Goal: Task Accomplishment & Management: Complete application form

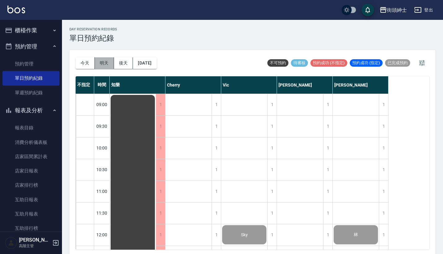
click at [107, 62] on button "明天" at bounding box center [104, 62] width 19 height 11
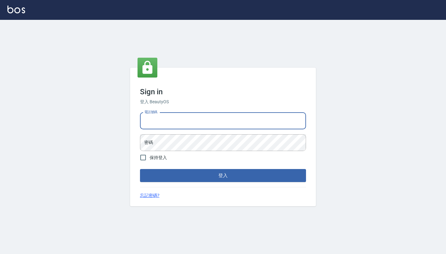
type input "0917500793"
click at [223, 175] on button "登入" at bounding box center [223, 175] width 166 height 13
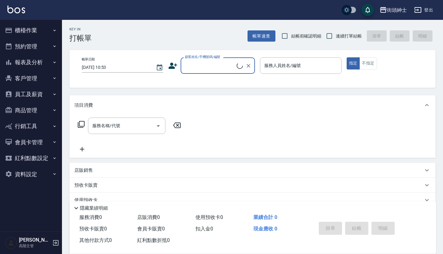
click at [51, 47] on button "預約管理" at bounding box center [30, 46] width 57 height 16
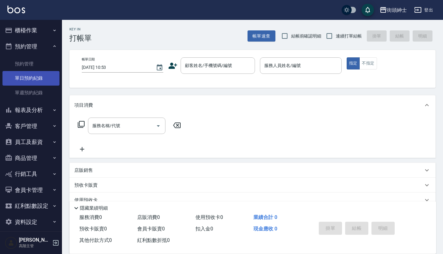
click at [47, 77] on link "單日預約紀錄" at bounding box center [30, 78] width 57 height 14
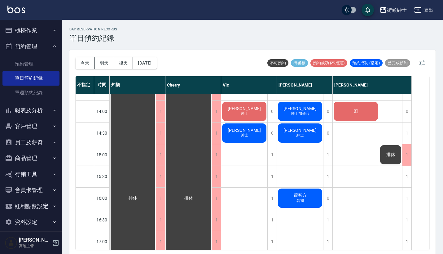
scroll to position [221, 0]
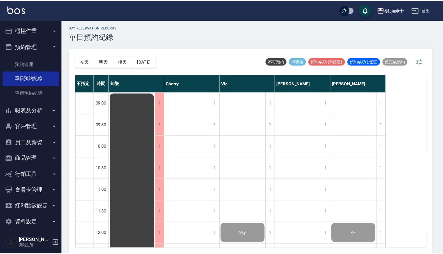
scroll to position [398, 0]
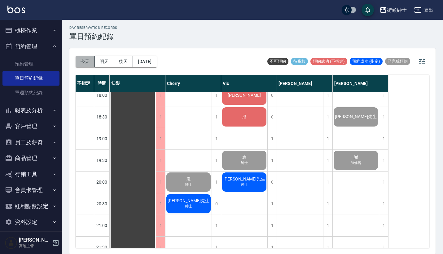
click at [81, 59] on button "今天" at bounding box center [85, 61] width 19 height 11
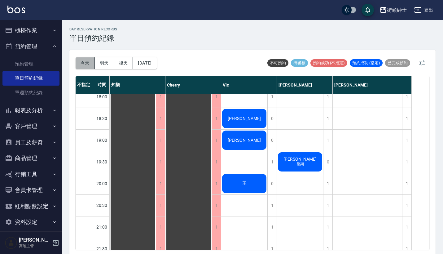
click at [81, 61] on button "今天" at bounding box center [85, 62] width 19 height 11
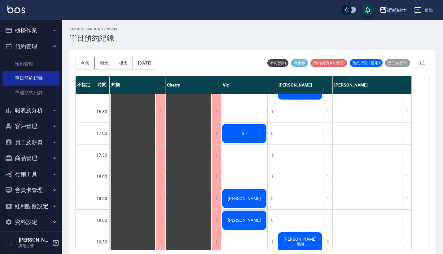
scroll to position [308, 0]
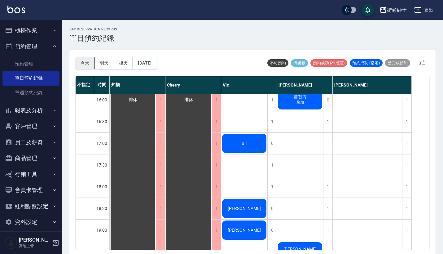
click at [85, 60] on button "今天" at bounding box center [85, 62] width 19 height 11
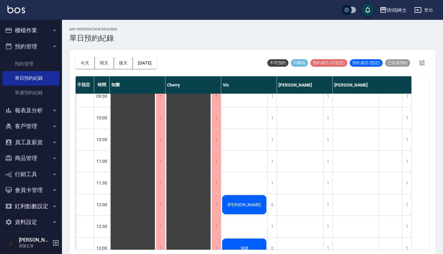
scroll to position [30, 0]
click at [377, 2] on div "街頭紳士 登出" at bounding box center [221, 10] width 443 height 20
click at [103, 60] on button "明天" at bounding box center [104, 62] width 19 height 11
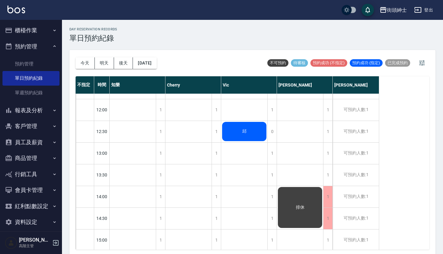
scroll to position [123, 0]
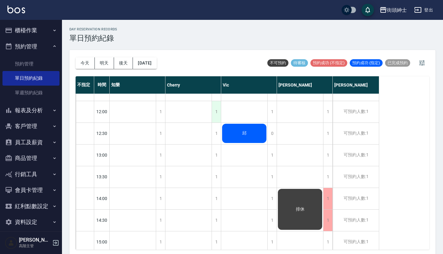
click at [213, 108] on div "1" at bounding box center [216, 111] width 9 height 21
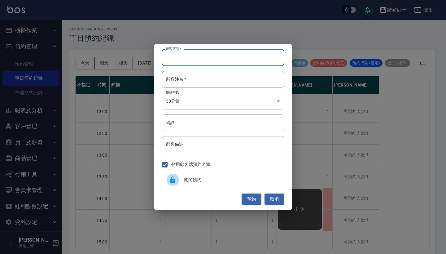
paste input "samuel 電話：0958503538"
type input "samuel 電話：0958503538"
paste input "samuel 電話：0958503538"
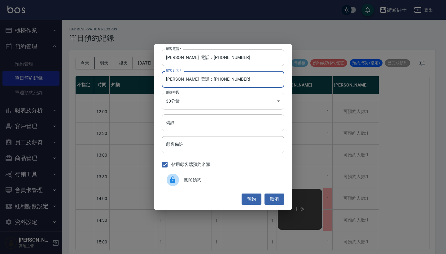
type input "samuel 電話：0958503538"
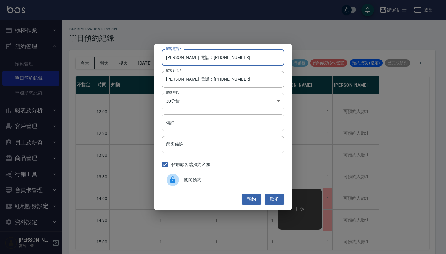
drag, startPoint x: 197, startPoint y: 57, endPoint x: 190, endPoint y: 57, distance: 6.5
click at [190, 57] on input "samuel 電話：0958503538" at bounding box center [223, 57] width 123 height 17
click at [197, 57] on input "samuel 電話：0958503538" at bounding box center [223, 57] width 123 height 17
drag, startPoint x: 195, startPoint y: 57, endPoint x: 86, endPoint y: 57, distance: 108.8
click at [86, 57] on div "顧客電話   * samuel 電話：0958503538 顧客電話   * 顧客姓名   * samuel 電話：0958503538 顧客姓名   * 服…" at bounding box center [223, 127] width 446 height 254
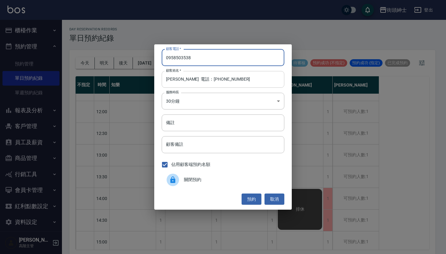
type input "0958503538"
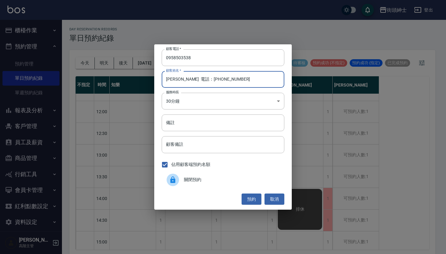
drag, startPoint x: 237, startPoint y: 79, endPoint x: 182, endPoint y: 81, distance: 54.6
click at [182, 81] on input "samuel 電話：0958503538" at bounding box center [223, 79] width 123 height 17
type input "samuel"
click at [254, 199] on button "預約" at bounding box center [252, 198] width 20 height 11
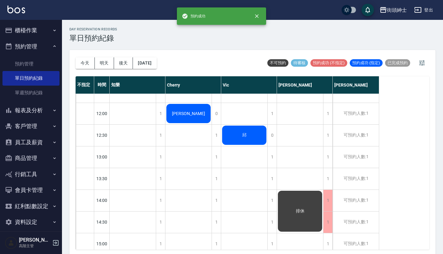
scroll to position [91, 0]
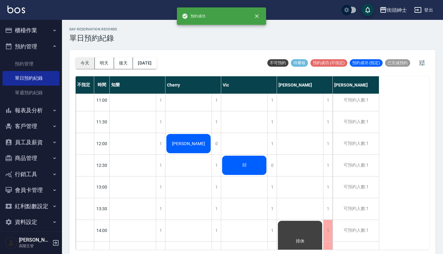
click at [82, 62] on button "今天" at bounding box center [85, 62] width 19 height 11
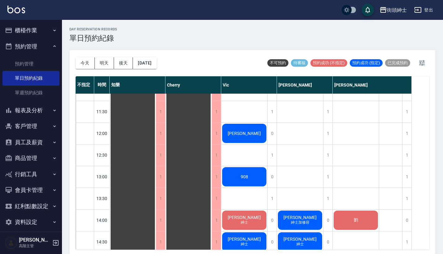
scroll to position [97, 0]
